Goal: Task Accomplishment & Management: Use online tool/utility

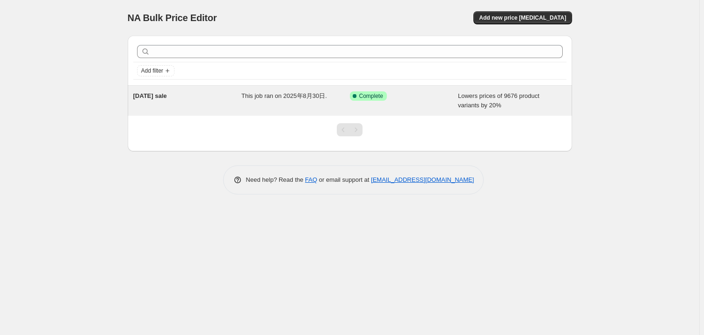
click at [206, 97] on div "[DATE] sale" at bounding box center [187, 100] width 109 height 19
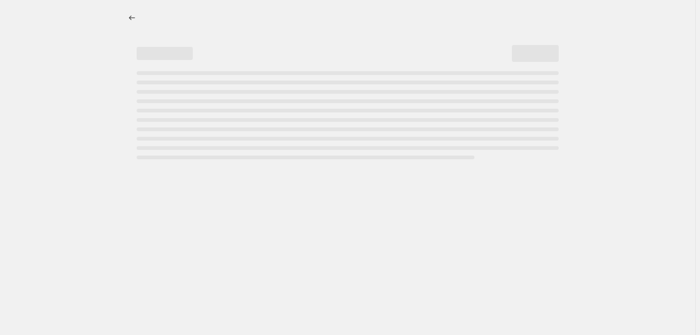
select select "percentage"
select select "collection"
select select "product_status"
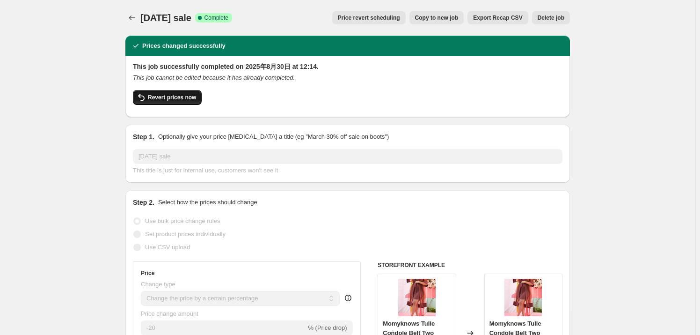
click at [161, 102] on button "Revert prices now" at bounding box center [167, 97] width 69 height 15
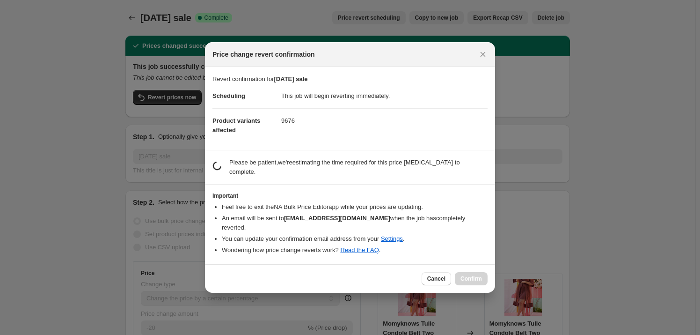
click at [373, 133] on dd "9676" at bounding box center [384, 120] width 206 height 25
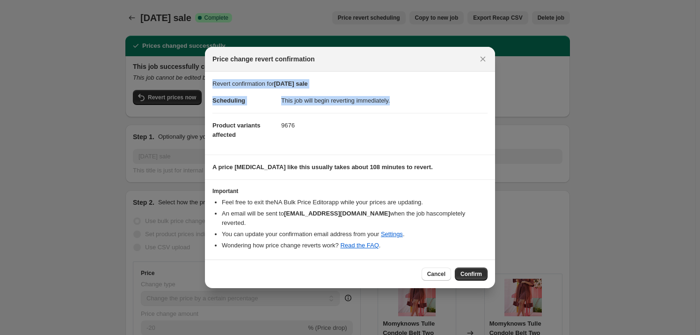
drag, startPoint x: 213, startPoint y: 88, endPoint x: 395, endPoint y: 106, distance: 182.9
click at [395, 106] on section "Revert confirmation for [DATE] sale Scheduling This job will begin reverting im…" at bounding box center [350, 113] width 290 height 83
click at [395, 106] on dd "This job will begin reverting immediately." at bounding box center [384, 100] width 206 height 24
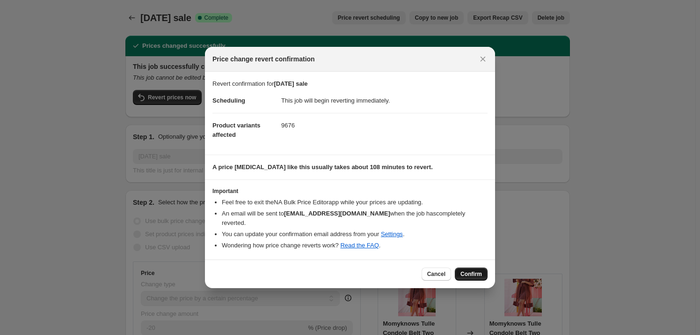
click at [472, 270] on span "Confirm" at bounding box center [471, 273] width 22 height 7
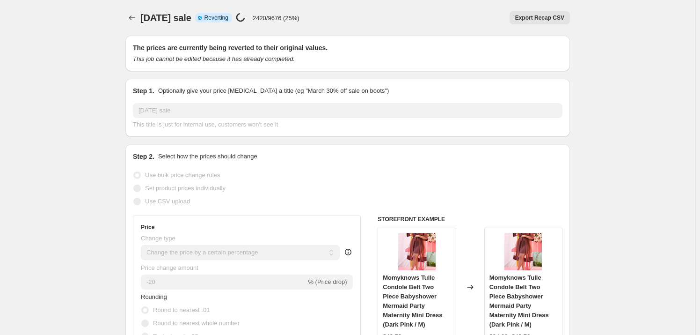
click at [256, 27] on div "[DATE] sale. This page is ready [DATE] sale Info Partially complete Reverting P…" at bounding box center [347, 18] width 445 height 36
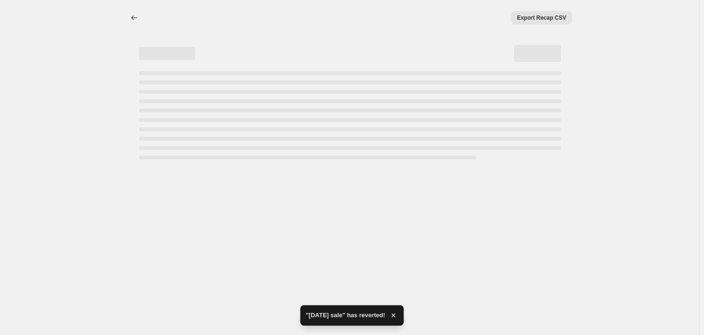
select select "percentage"
select select "collection"
select select "product_status"
